Goal: Task Accomplishment & Management: Complete application form

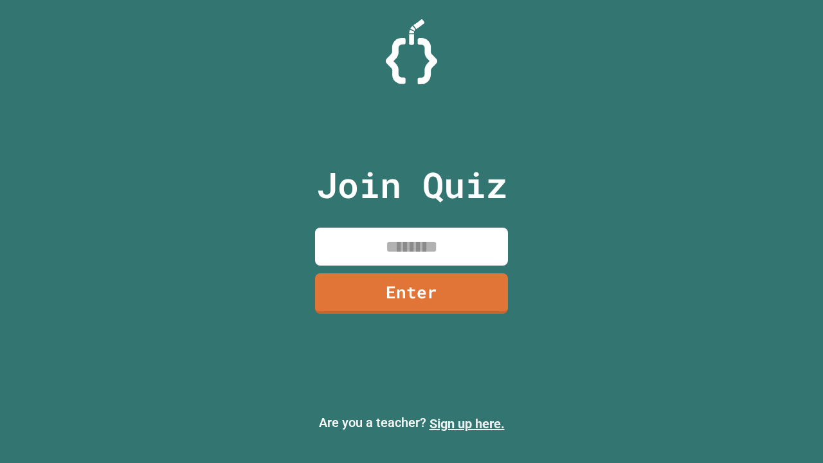
click at [467, 424] on link "Sign up here." at bounding box center [466, 423] width 75 height 15
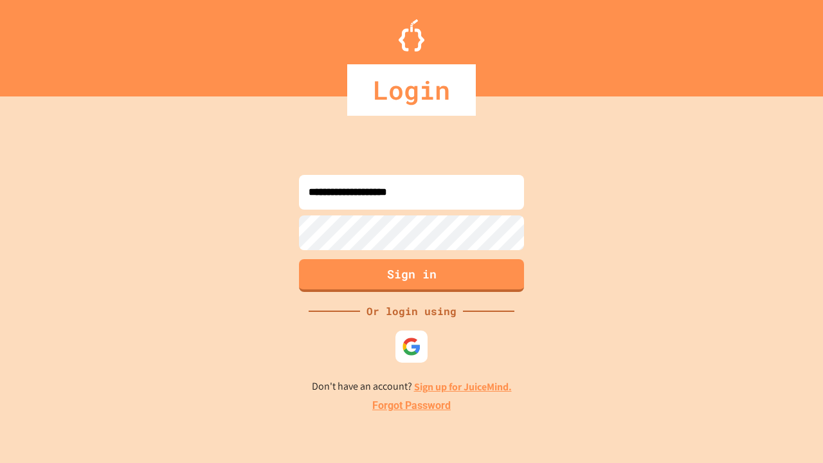
type input "**********"
